Goal: Task Accomplishment & Management: Manage account settings

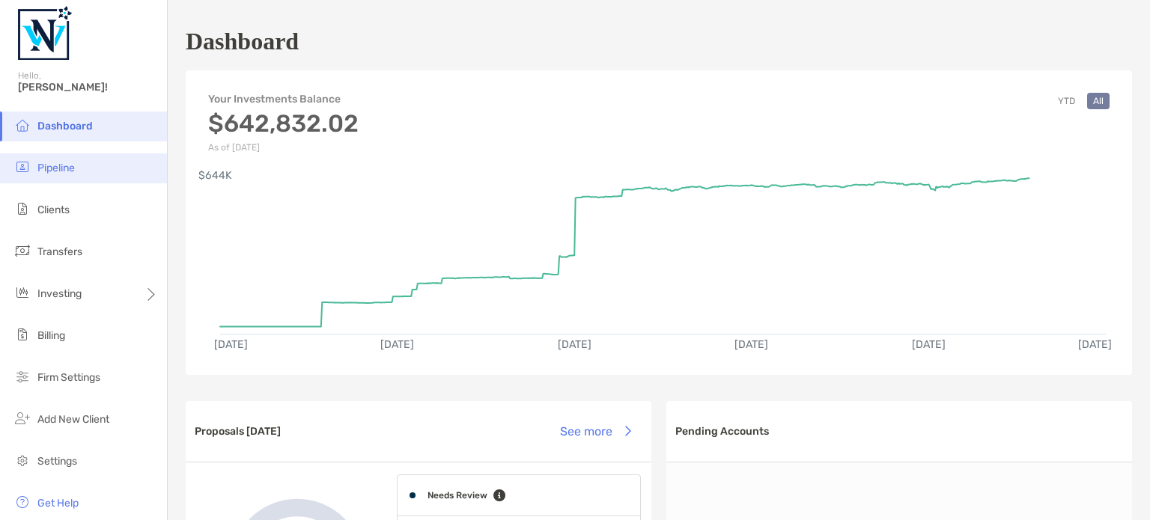
click at [79, 162] on li "Pipeline" at bounding box center [83, 168] width 167 height 30
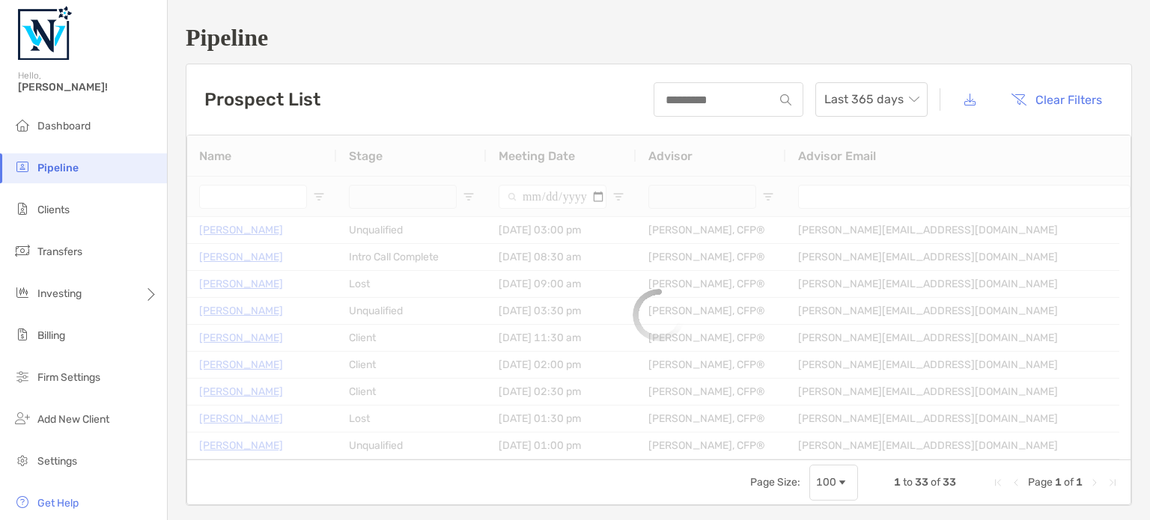
type input "**********"
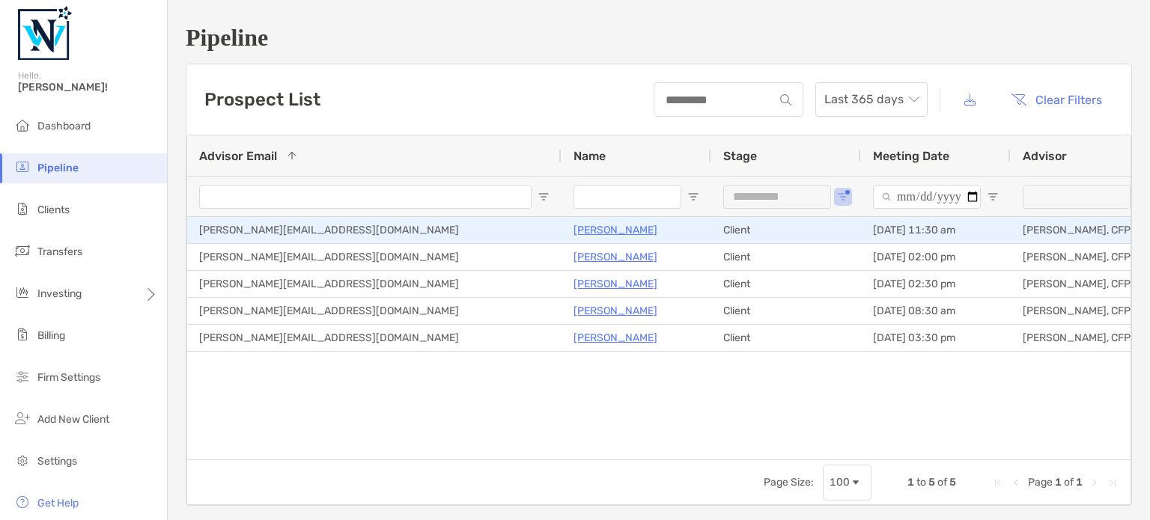
click at [606, 225] on p "[PERSON_NAME]" at bounding box center [615, 230] width 84 height 19
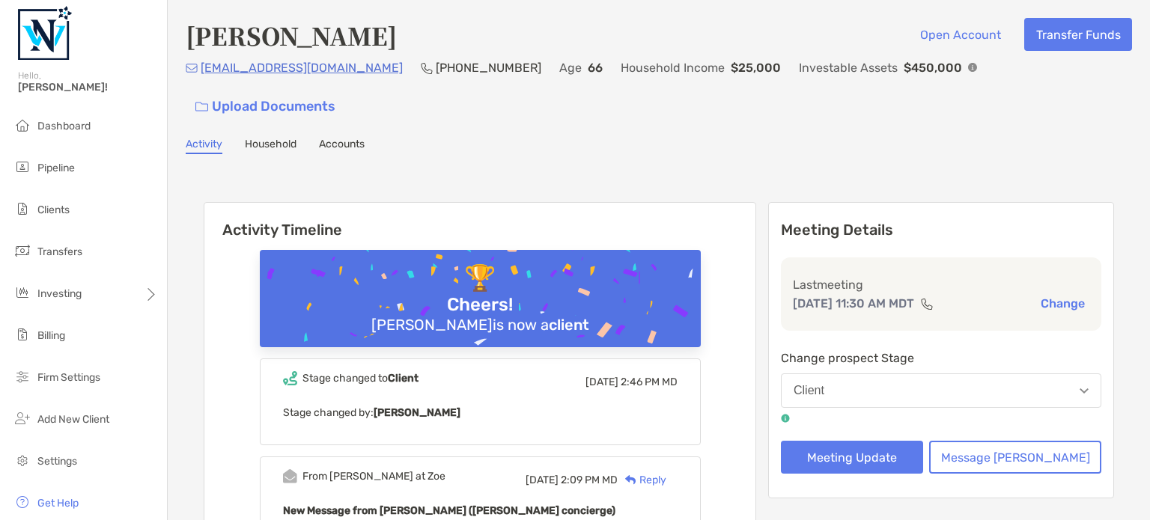
click at [904, 374] on button "Client" at bounding box center [941, 391] width 320 height 34
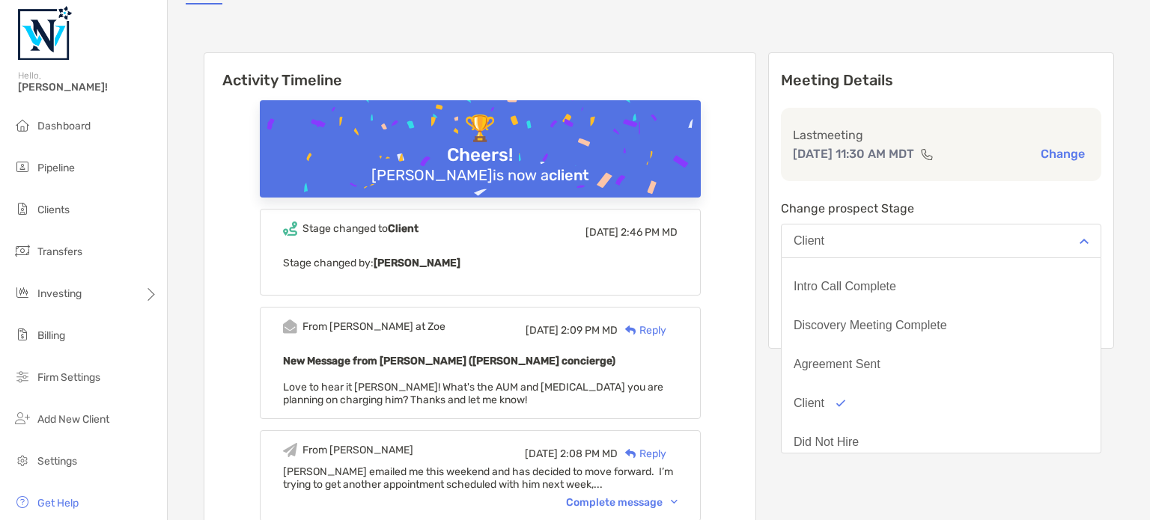
scroll to position [60, 0]
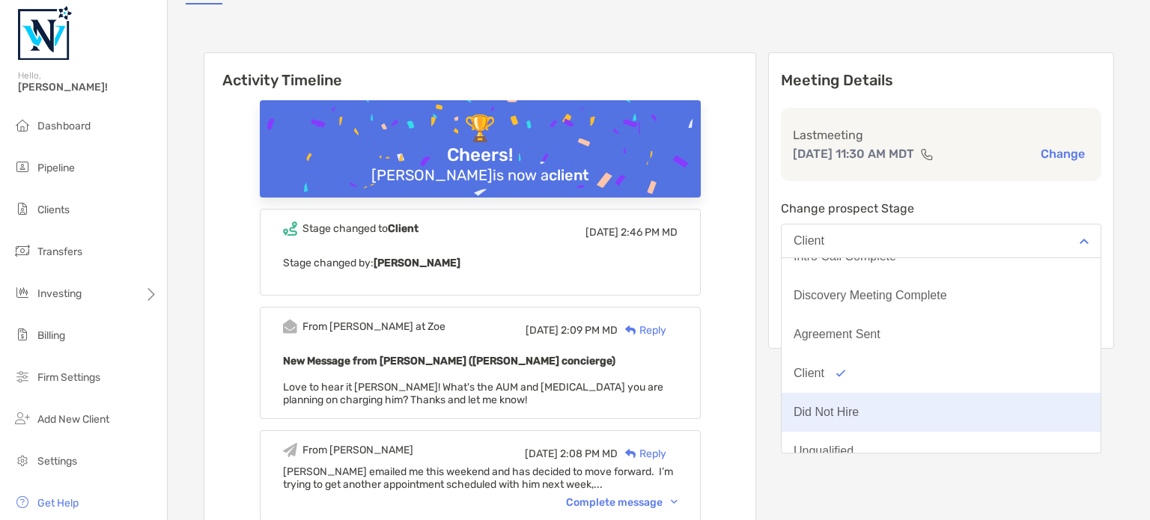
click at [909, 393] on button "Did Not Hire" at bounding box center [941, 412] width 319 height 39
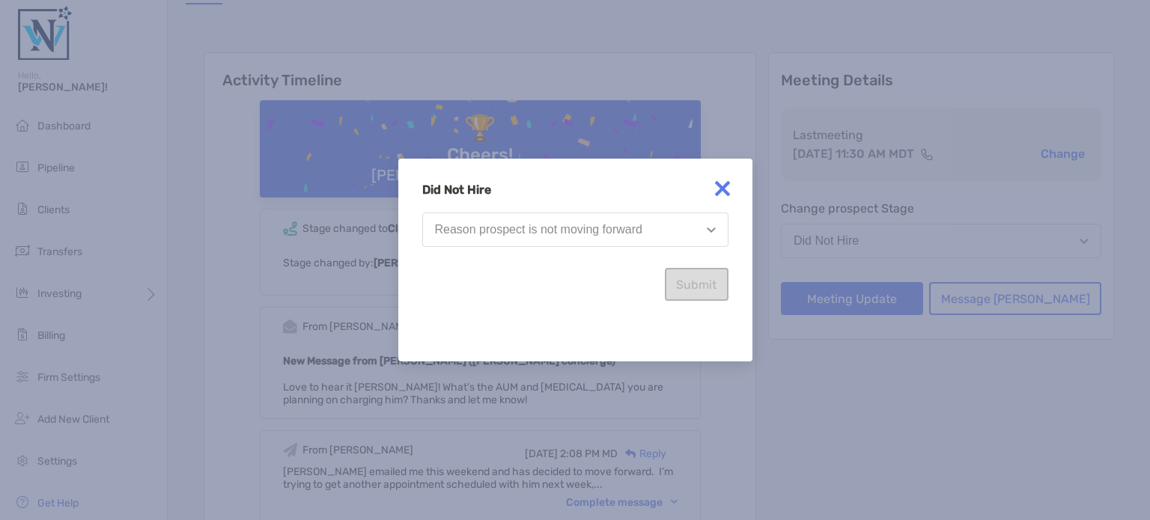
click at [564, 224] on div "Reason prospect is not moving forward" at bounding box center [538, 229] width 207 height 13
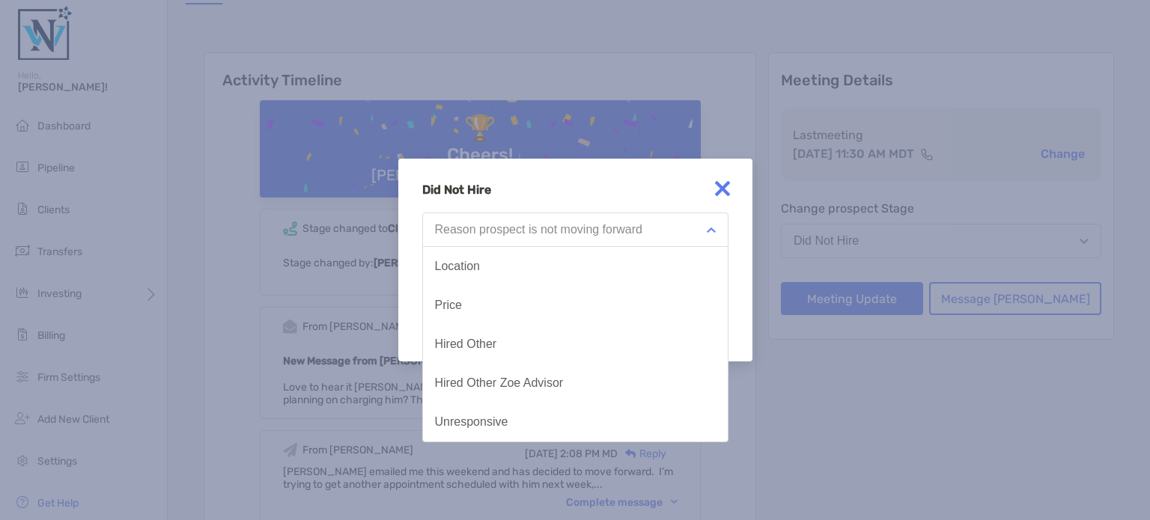
drag, startPoint x: 444, startPoint y: 303, endPoint x: 606, endPoint y: 314, distance: 162.8
click at [445, 303] on div "Price" at bounding box center [448, 305] width 27 height 13
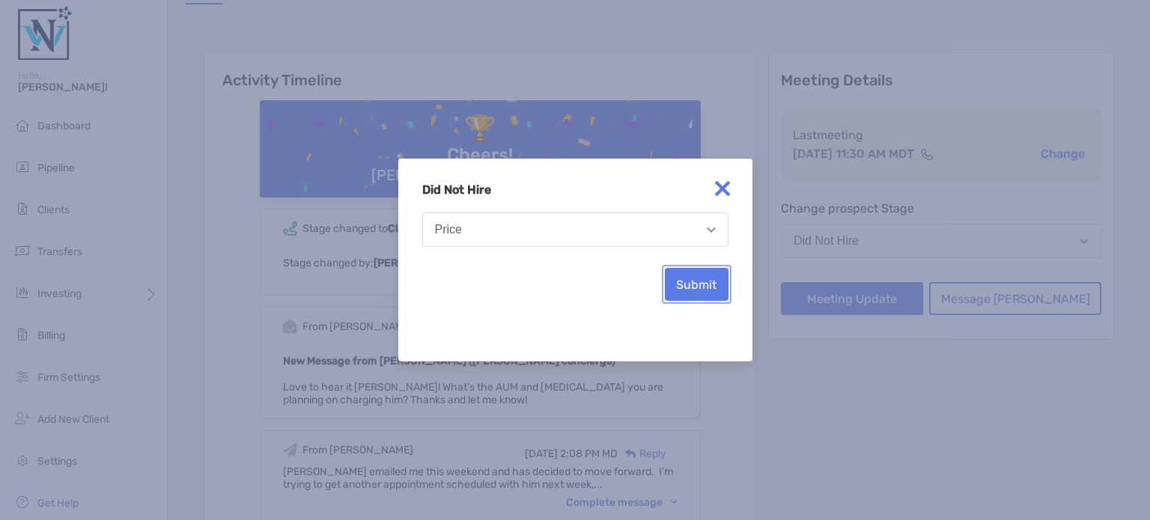
click at [681, 278] on button "Submit" at bounding box center [697, 284] width 64 height 33
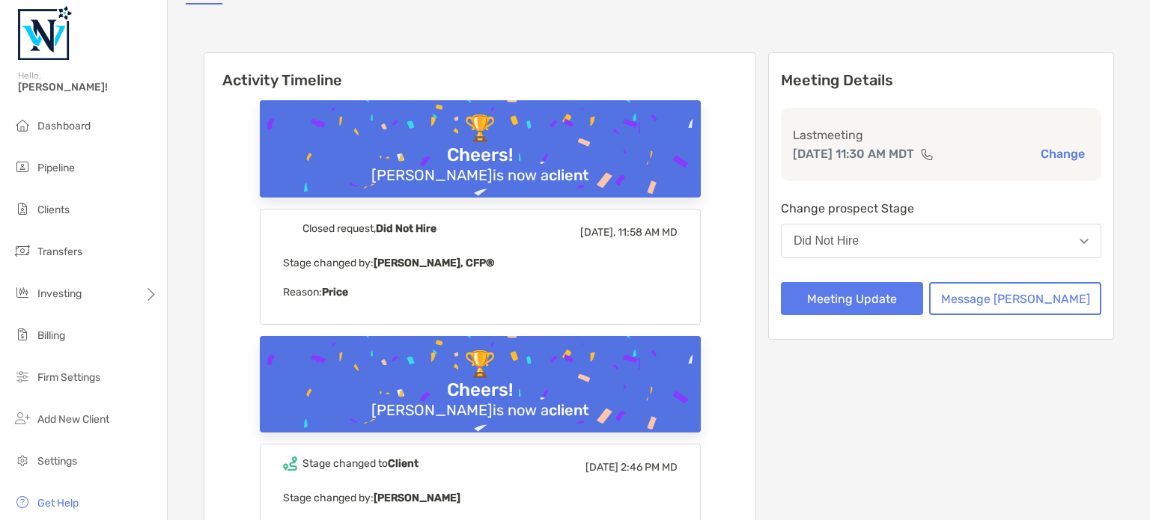
scroll to position [0, 0]
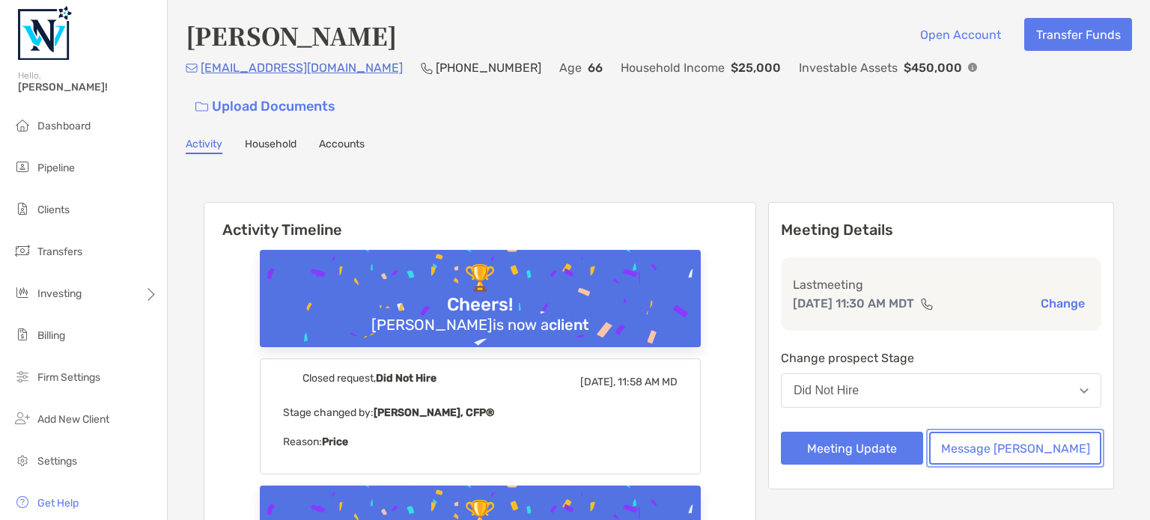
click at [1020, 432] on button "Message [PERSON_NAME]" at bounding box center [1015, 448] width 172 height 33
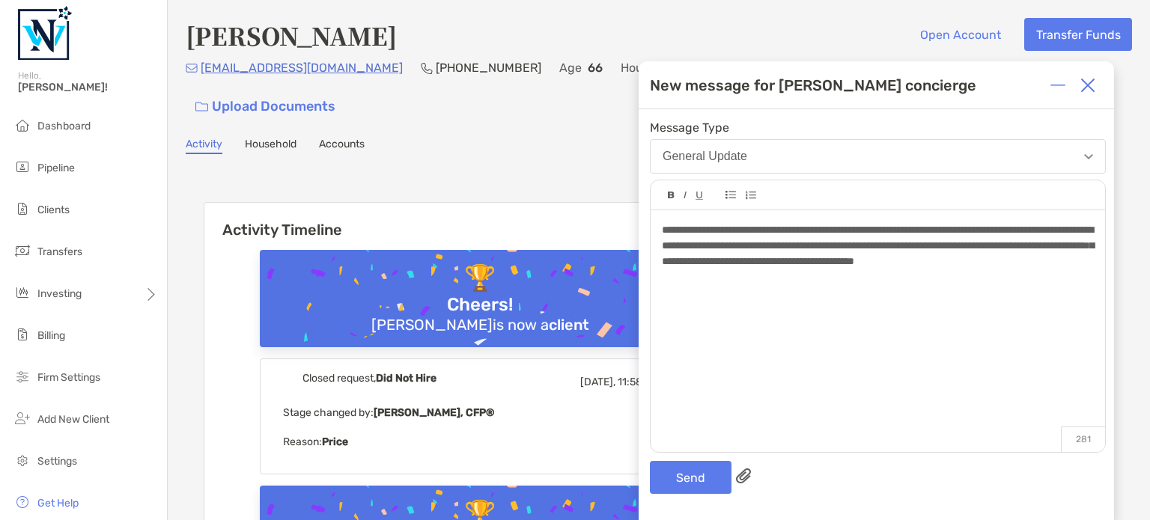
click at [1017, 262] on span "**********" at bounding box center [878, 246] width 432 height 42
click at [697, 469] on button "Send" at bounding box center [691, 477] width 82 height 33
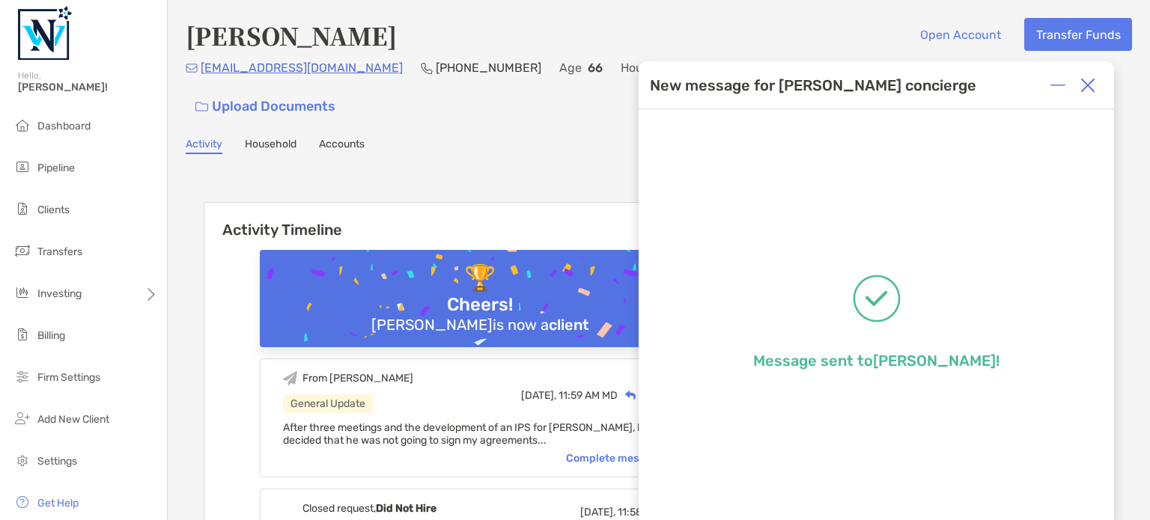
click at [1092, 91] on img at bounding box center [1087, 85] width 15 height 15
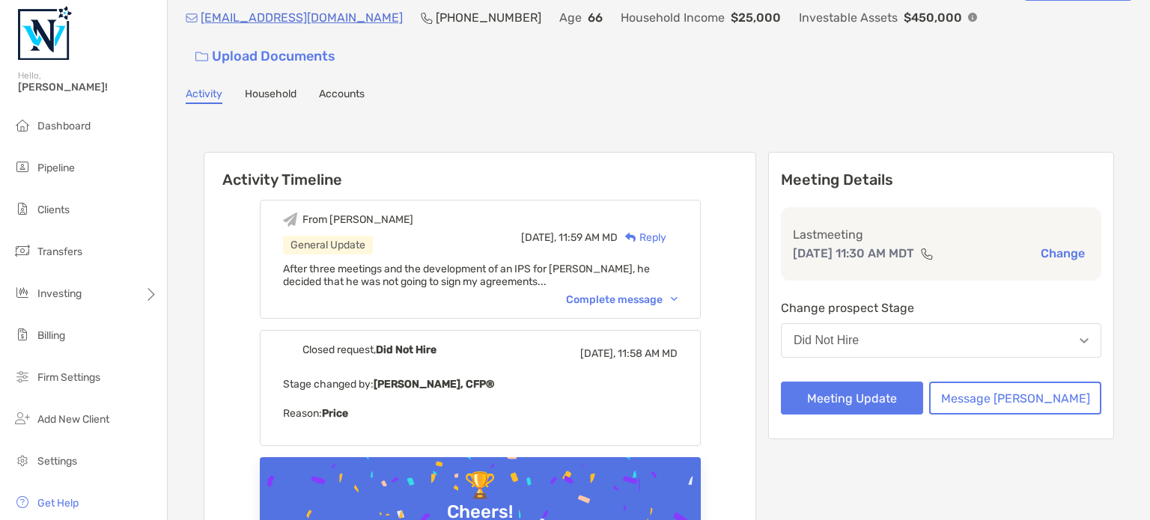
scroll to position [75, 0]
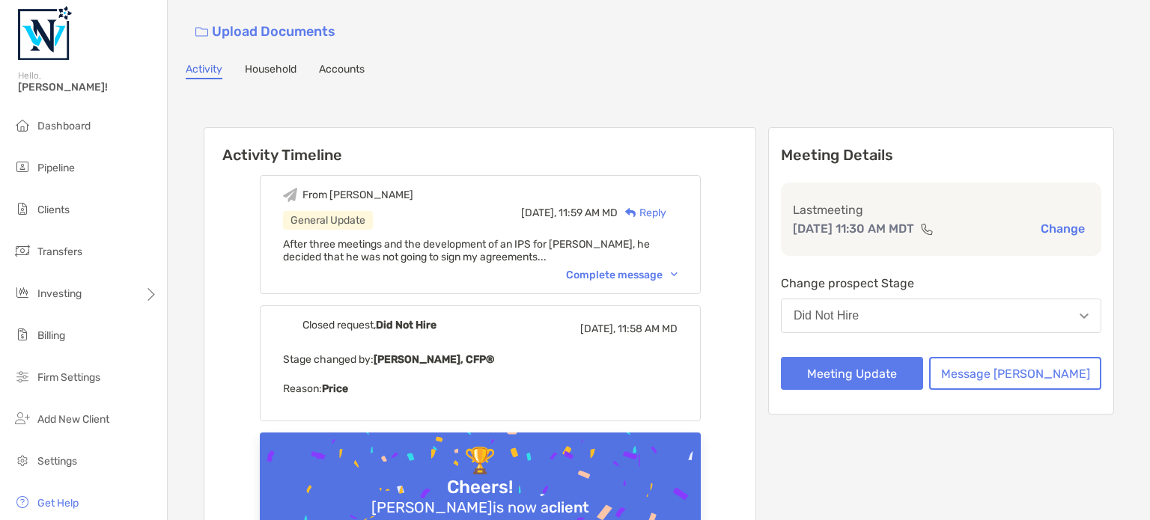
click at [659, 231] on div "From [PERSON_NAME] General Update [DATE], 11:59 AM MD Reply After three meeting…" at bounding box center [480, 234] width 441 height 119
click at [629, 269] on div "Complete message" at bounding box center [622, 275] width 112 height 13
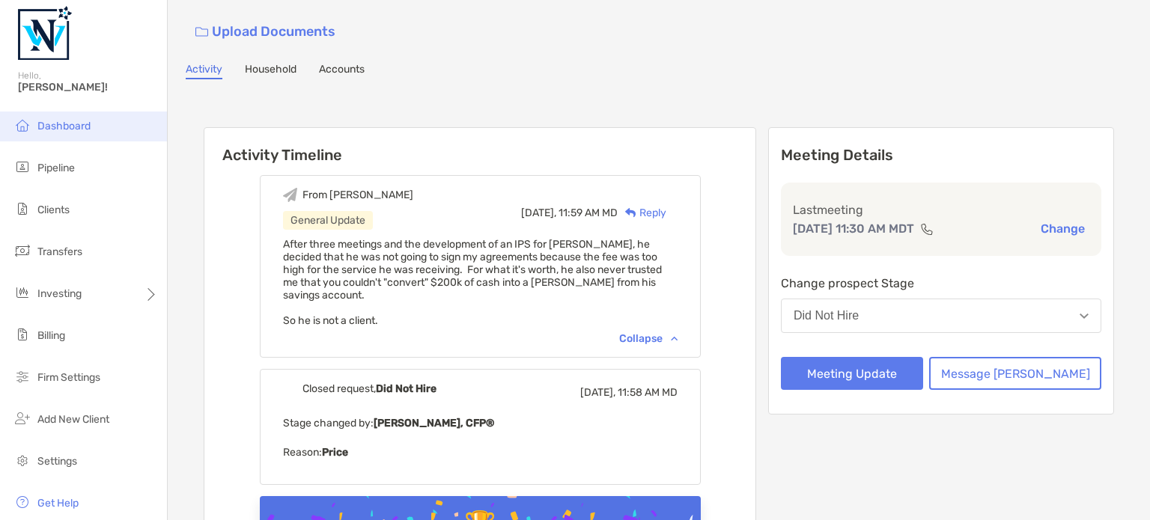
click at [61, 124] on span "Dashboard" at bounding box center [63, 126] width 53 height 13
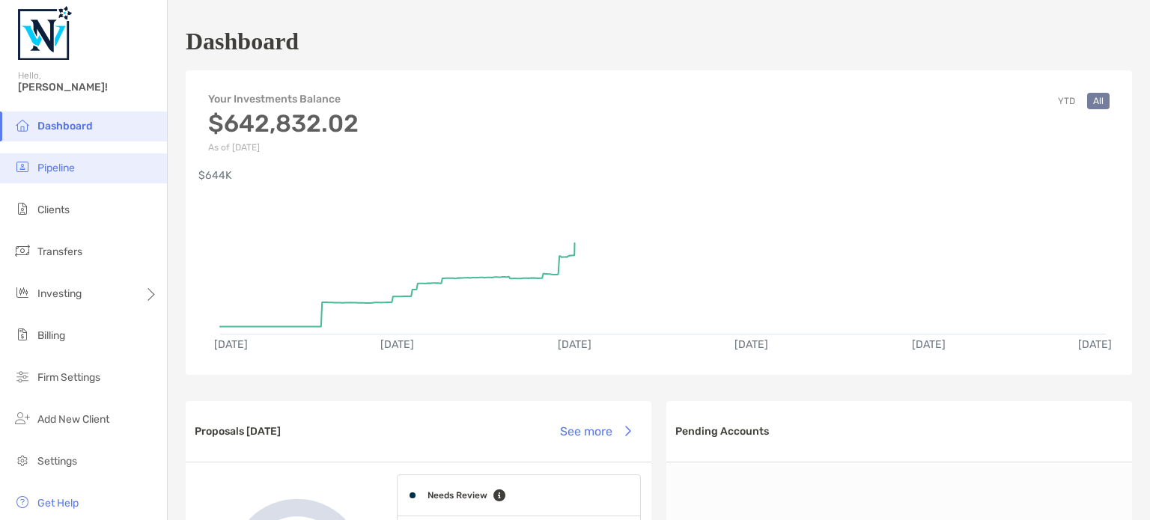
click at [54, 169] on span "Pipeline" at bounding box center [55, 168] width 37 height 13
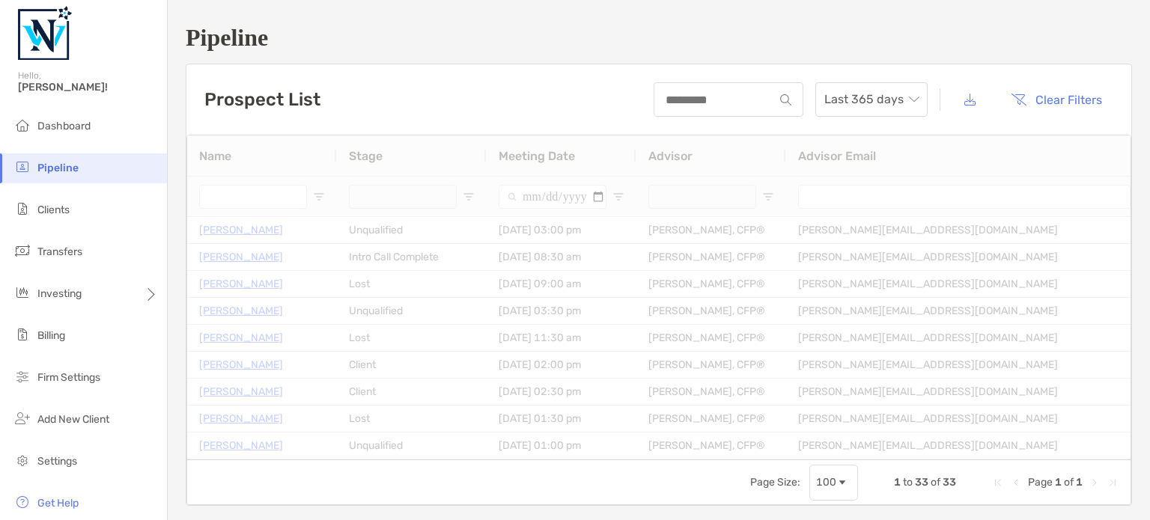
type input "**********"
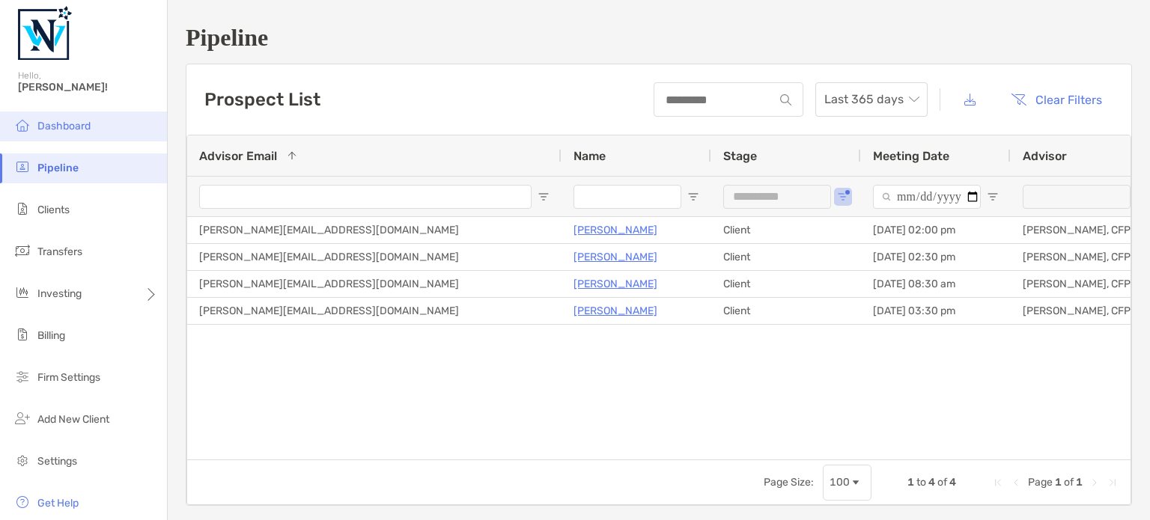
click at [69, 125] on span "Dashboard" at bounding box center [63, 126] width 53 height 13
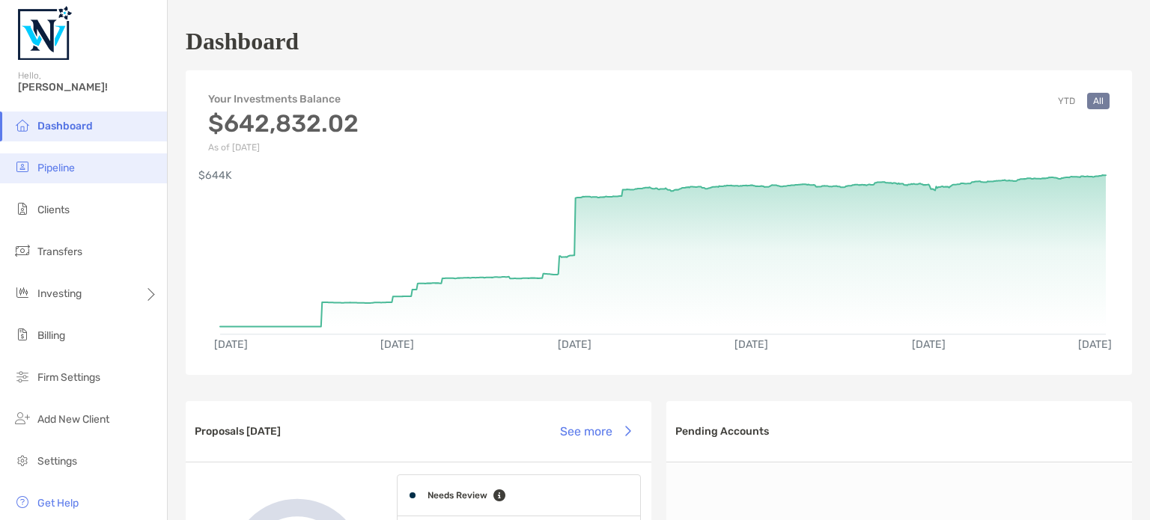
click at [75, 167] on span "Pipeline" at bounding box center [55, 168] width 37 height 13
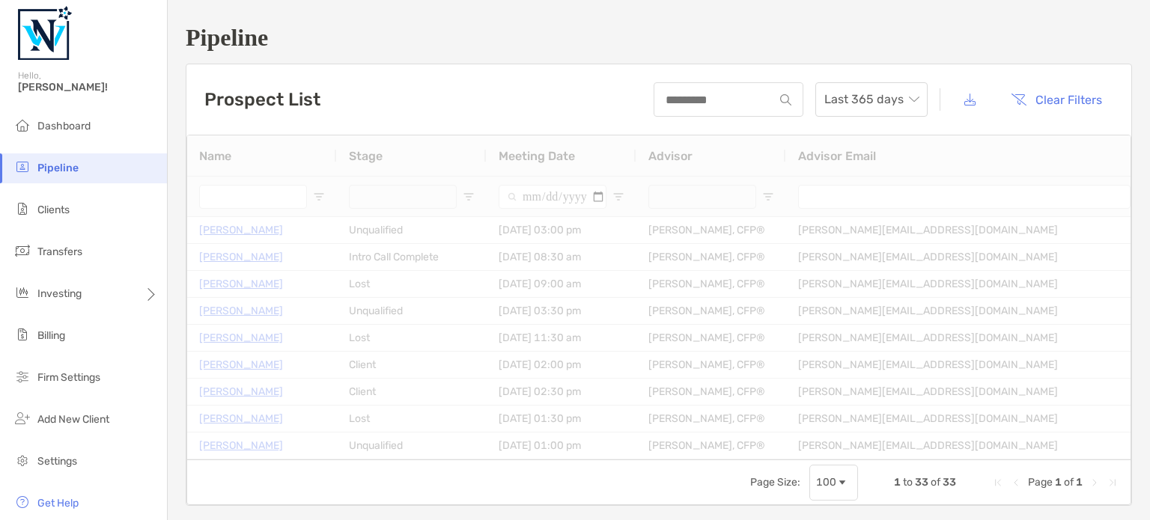
type input "**********"
